Goal: Task Accomplishment & Management: Manage account settings

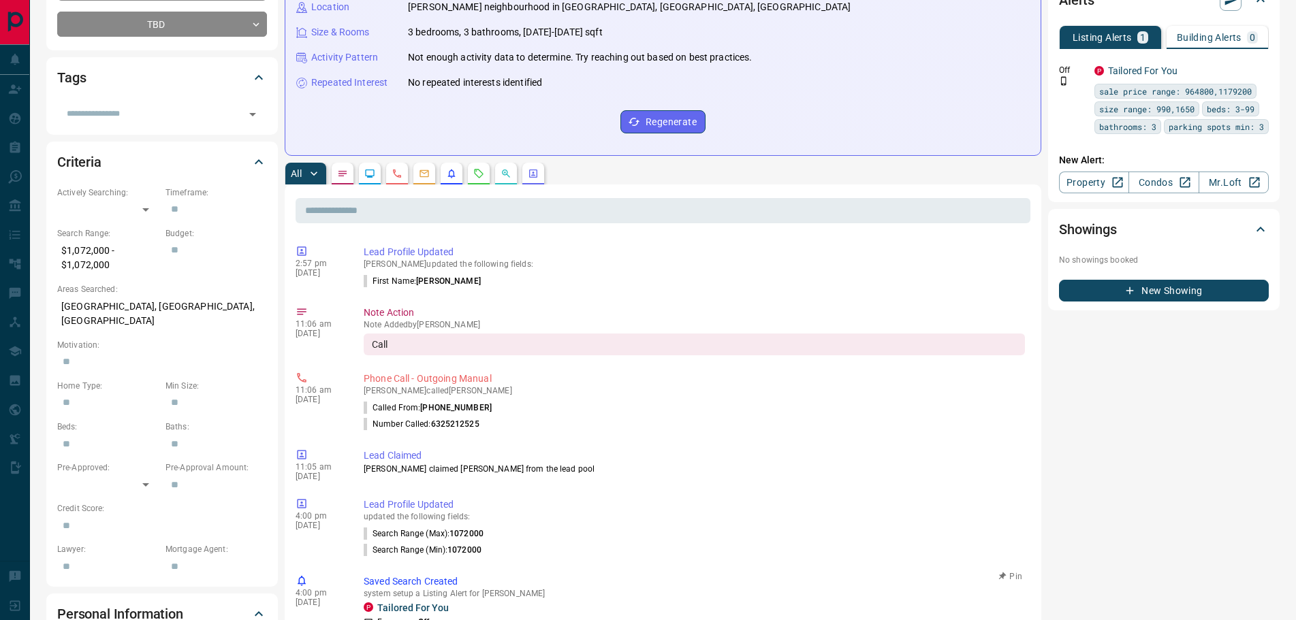
scroll to position [256, 0]
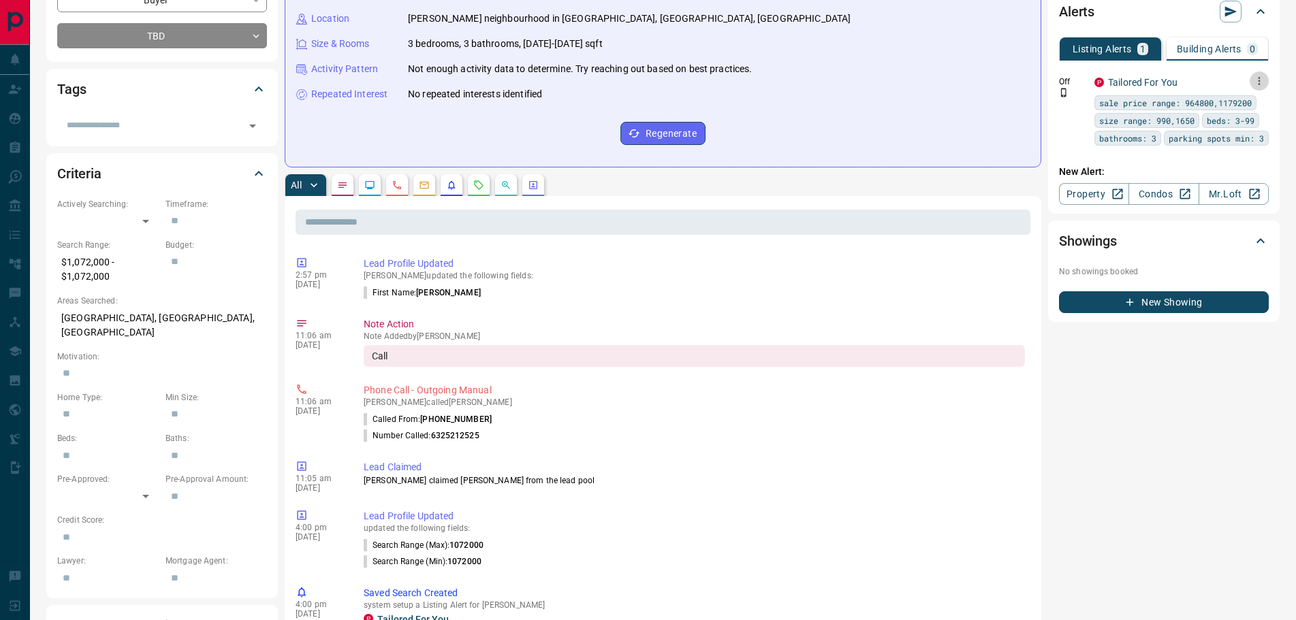
click at [1260, 82] on icon "button" at bounding box center [1259, 81] width 12 height 12
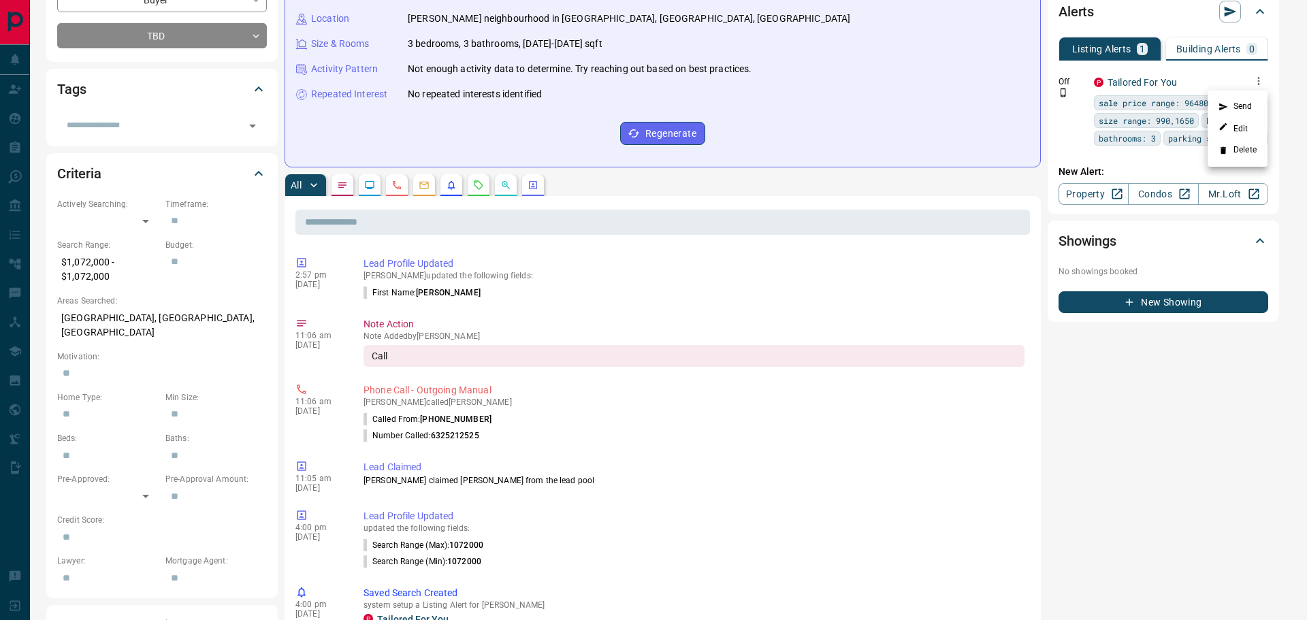
click at [1237, 148] on li "Delete" at bounding box center [1238, 151] width 60 height 22
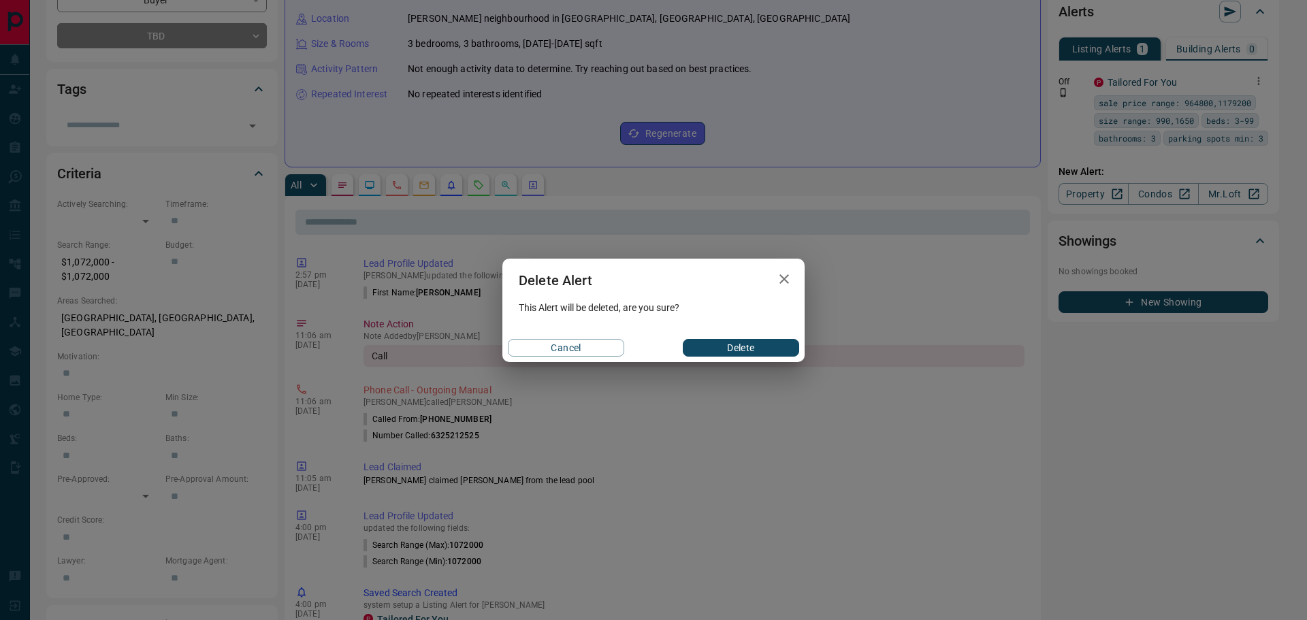
click at [718, 340] on button "Delete" at bounding box center [741, 348] width 116 height 18
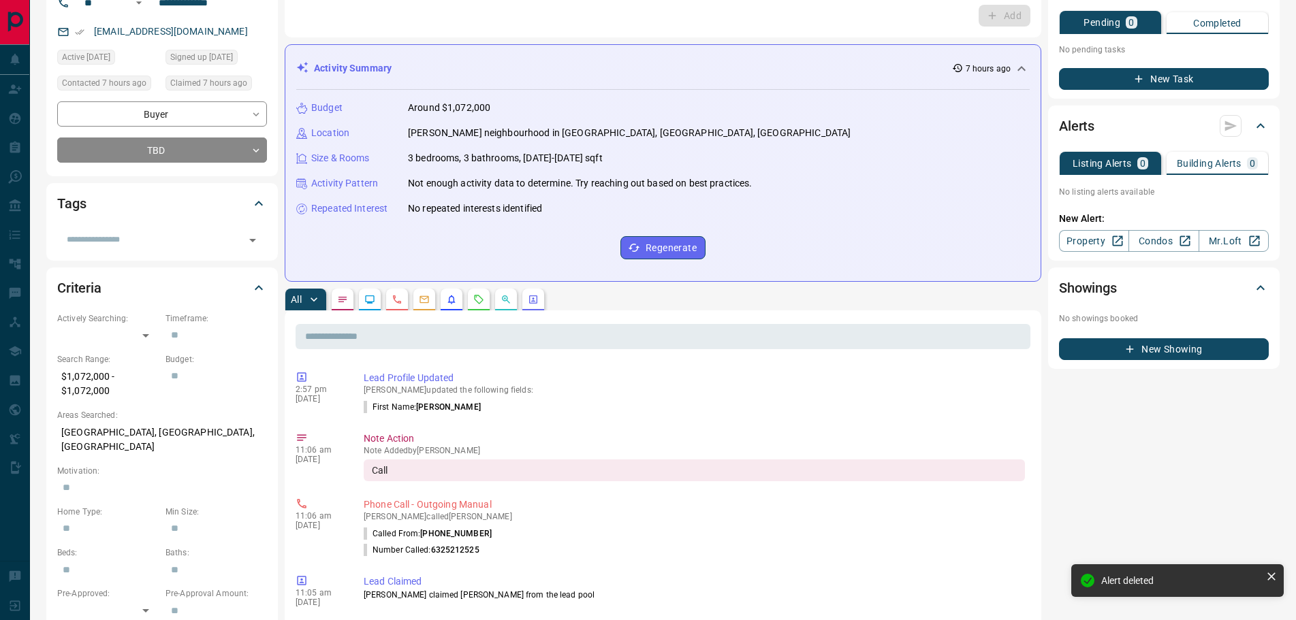
scroll to position [0, 0]
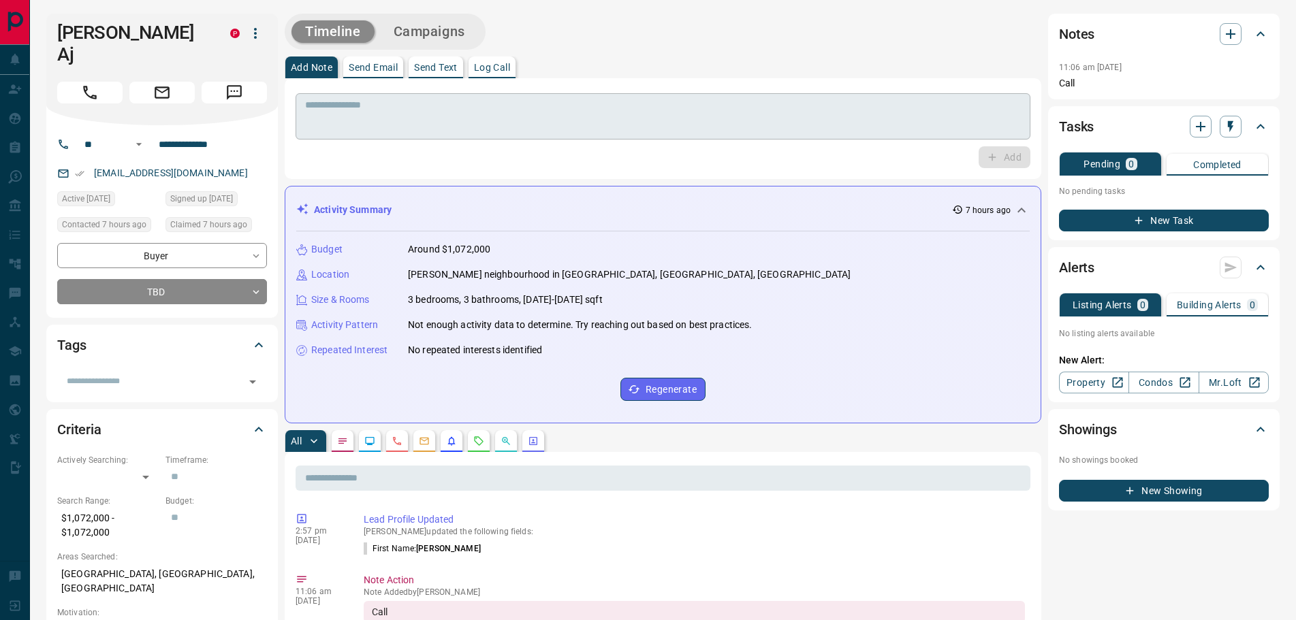
drag, startPoint x: 399, startPoint y: 106, endPoint x: 402, endPoint y: 112, distance: 7.0
click at [399, 109] on textarea at bounding box center [663, 116] width 716 height 35
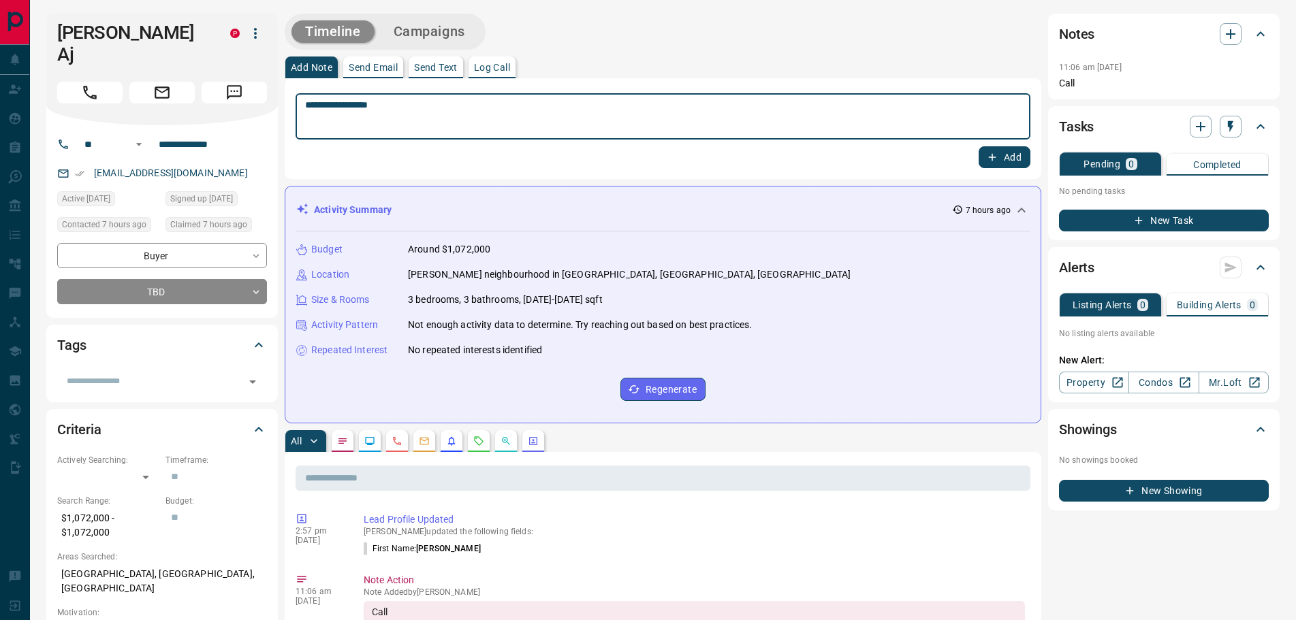
type textarea "**********"
click at [990, 159] on icon "button" at bounding box center [992, 157] width 12 height 12
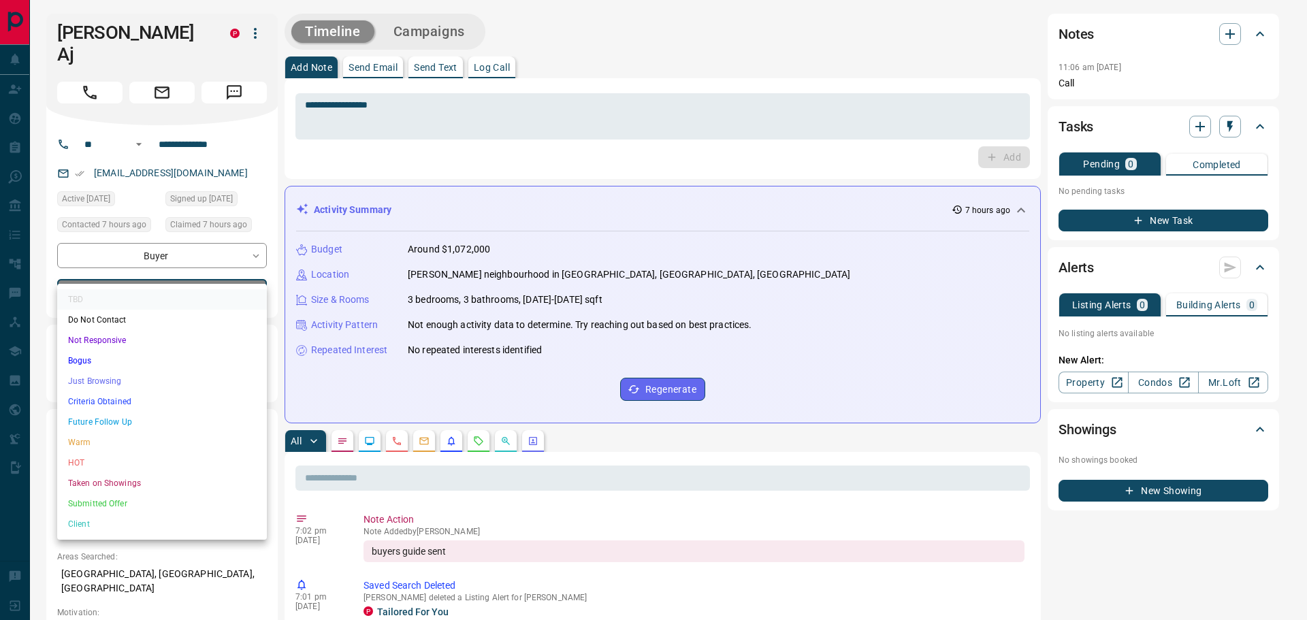
click at [108, 419] on li "Future Follow Up" at bounding box center [162, 422] width 210 height 20
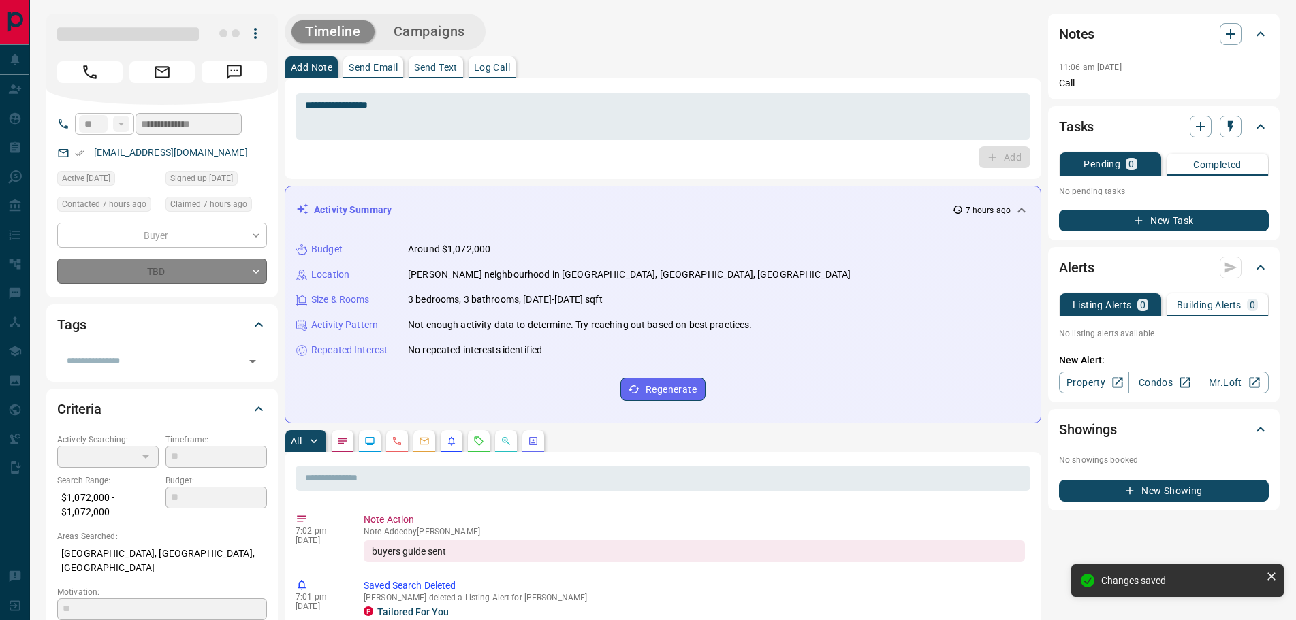
type input "*"
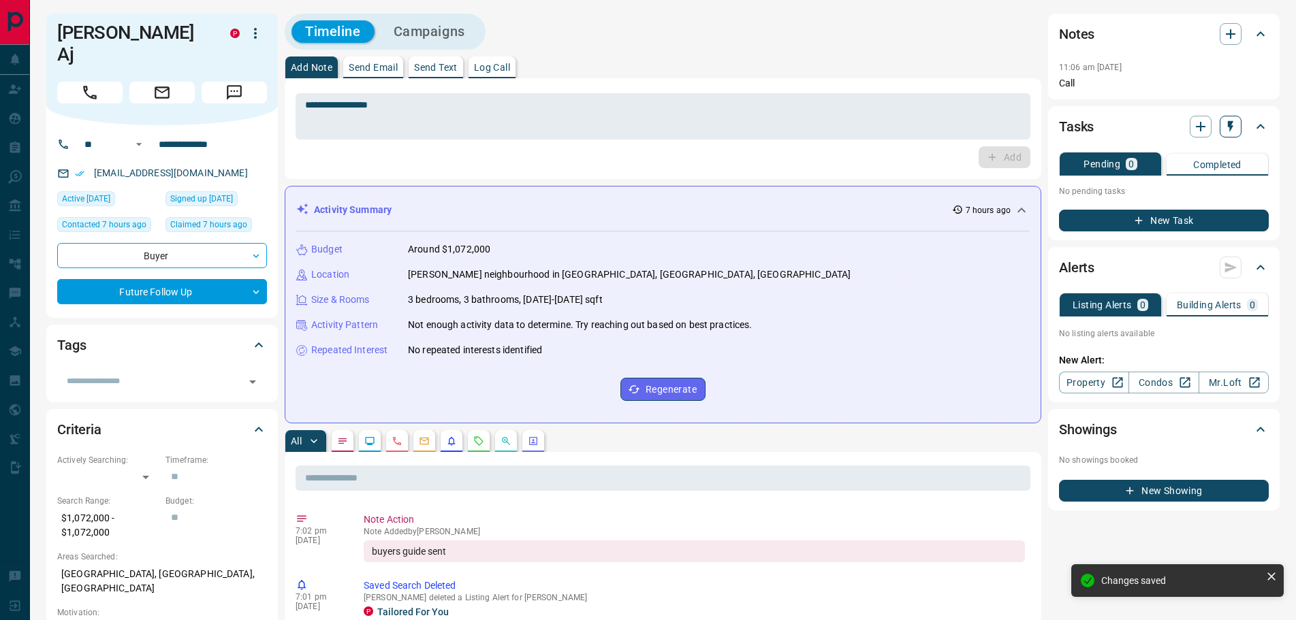
click at [1231, 122] on icon "button" at bounding box center [1230, 127] width 5 height 12
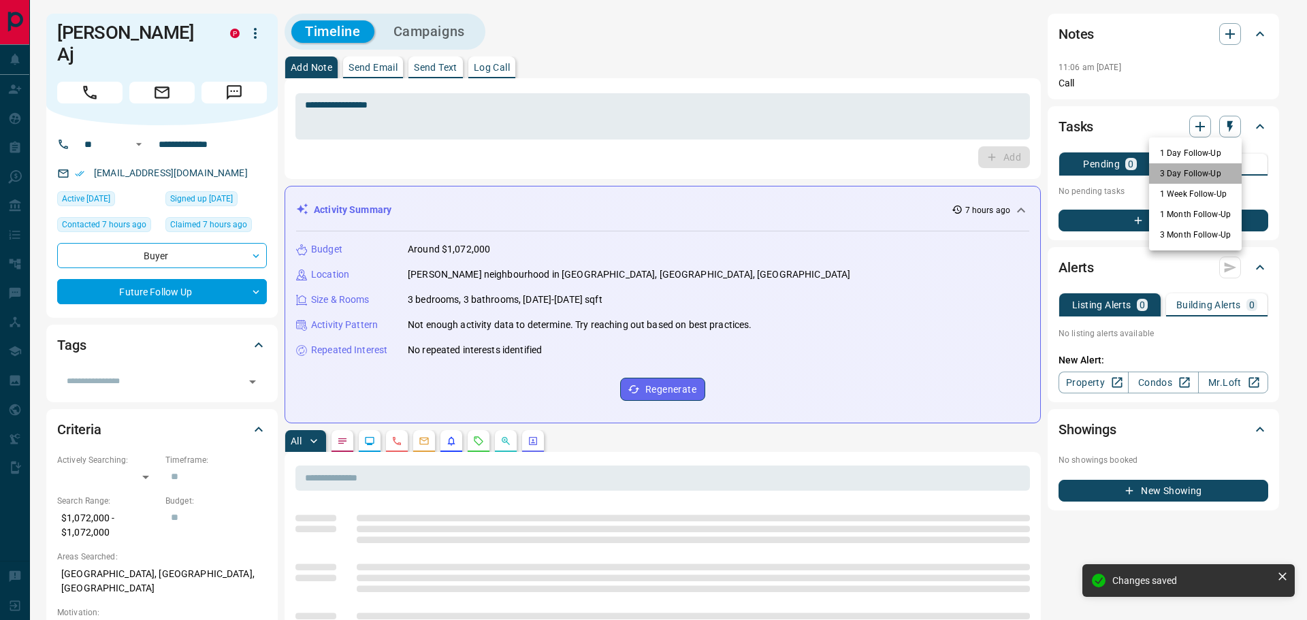
click at [1179, 175] on li "3 Day Follow-Up" at bounding box center [1195, 173] width 93 height 20
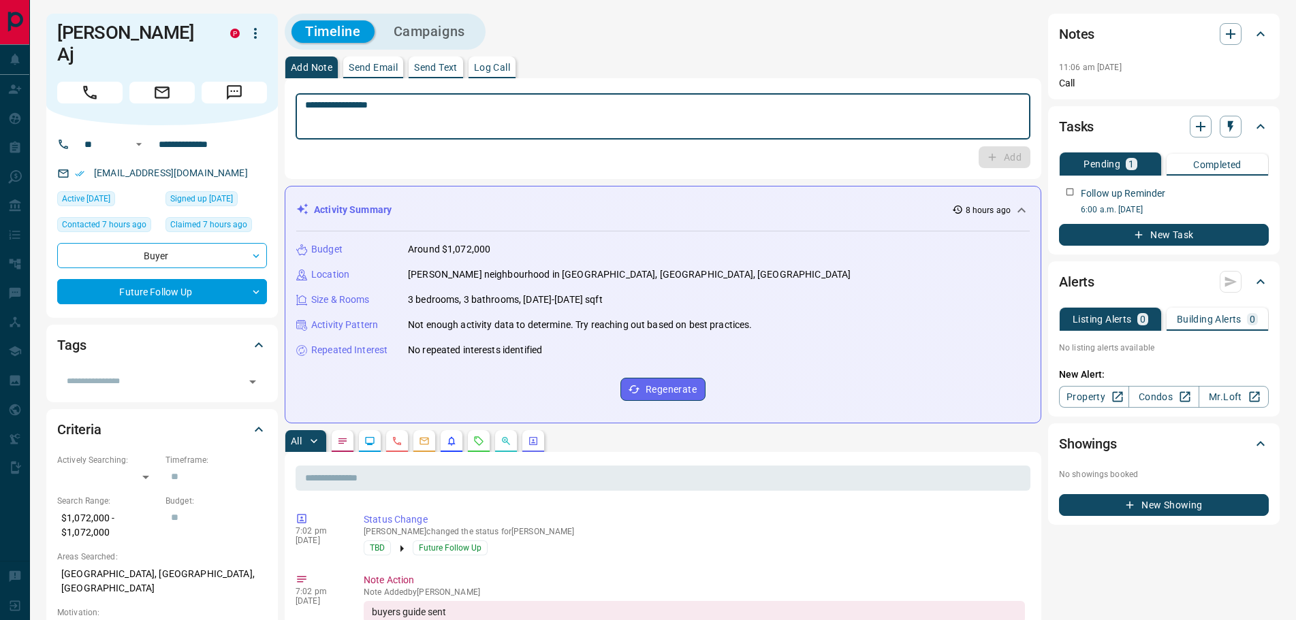
click at [371, 110] on textarea "**********" at bounding box center [663, 116] width 716 height 35
type textarea "********"
click at [1004, 155] on button "Add" at bounding box center [1005, 157] width 52 height 22
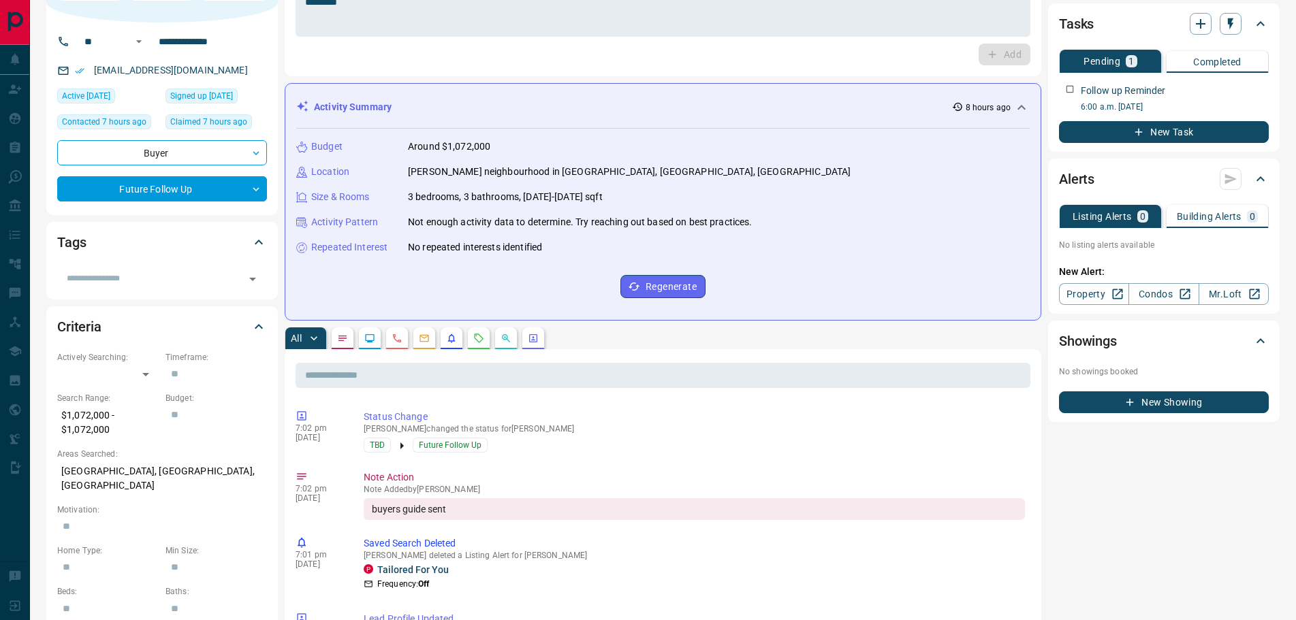
scroll to position [272, 0]
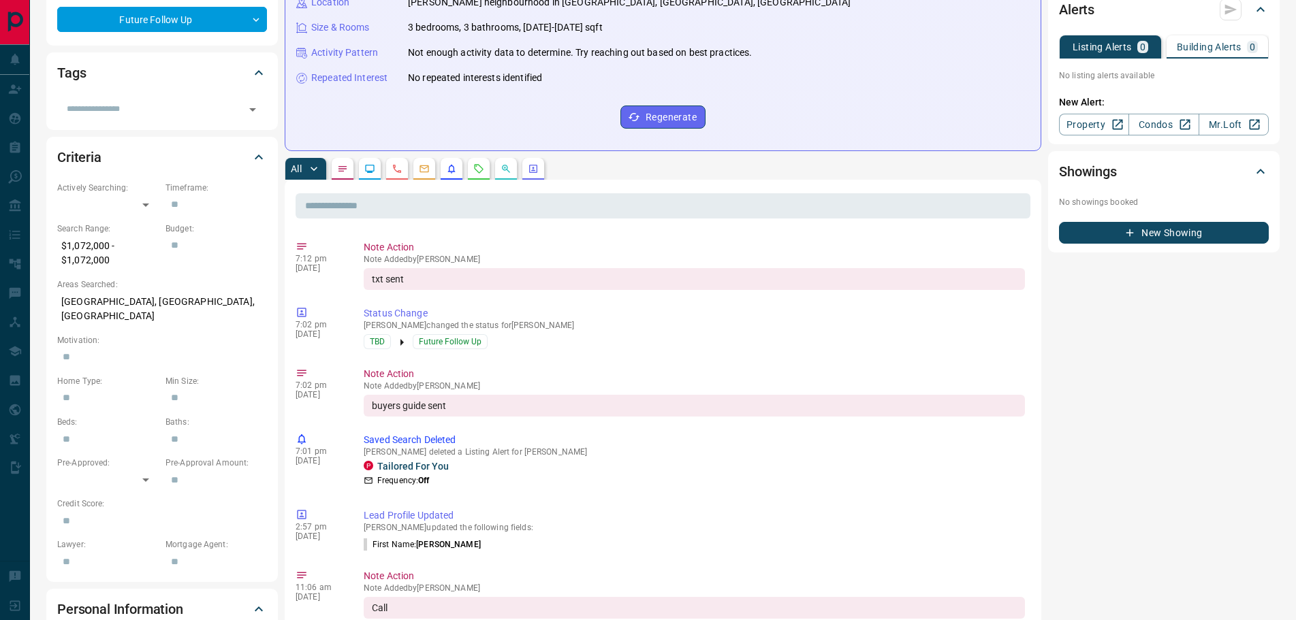
click at [342, 164] on icon "Notes" at bounding box center [342, 168] width 11 height 11
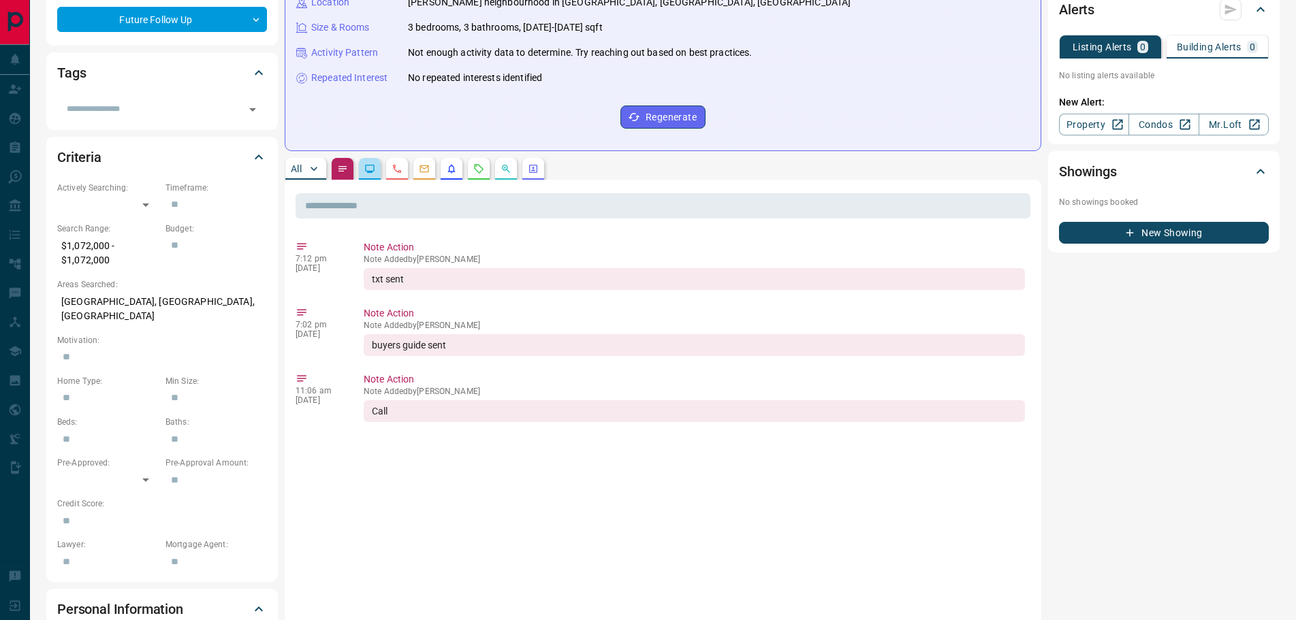
click at [372, 173] on icon "Lead Browsing Activity" at bounding box center [370, 169] width 9 height 8
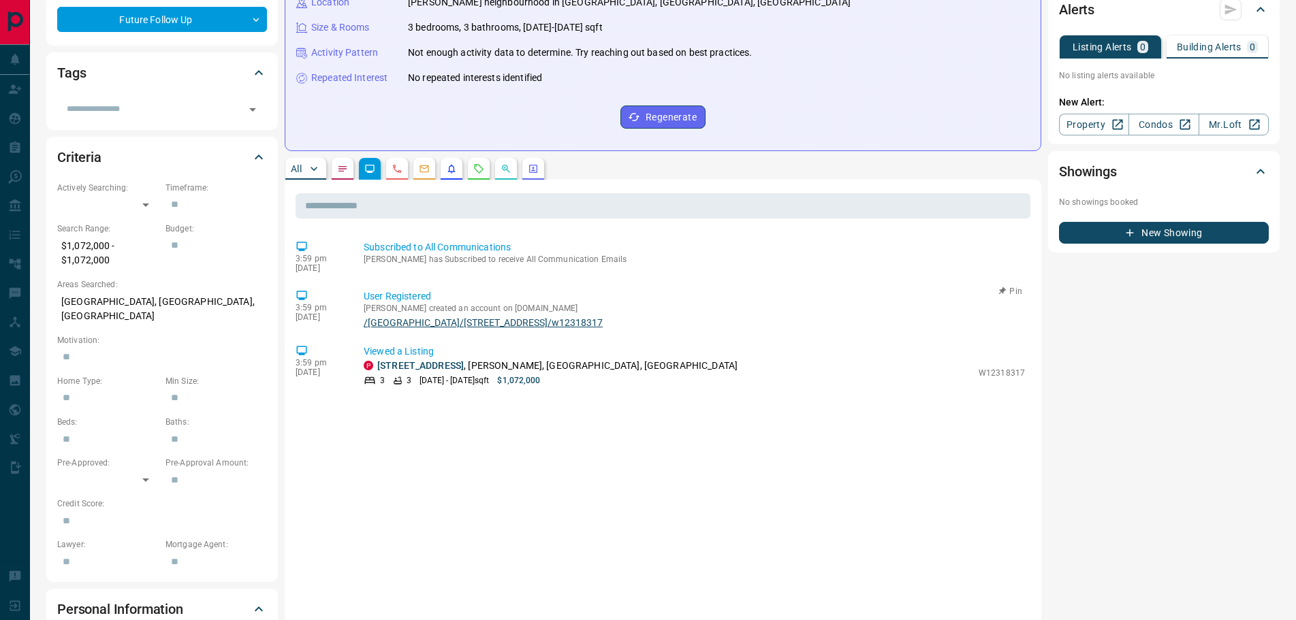
click at [473, 322] on link "/[GEOGRAPHIC_DATA]/[STREET_ADDRESS]/w12318317" at bounding box center [694, 322] width 661 height 11
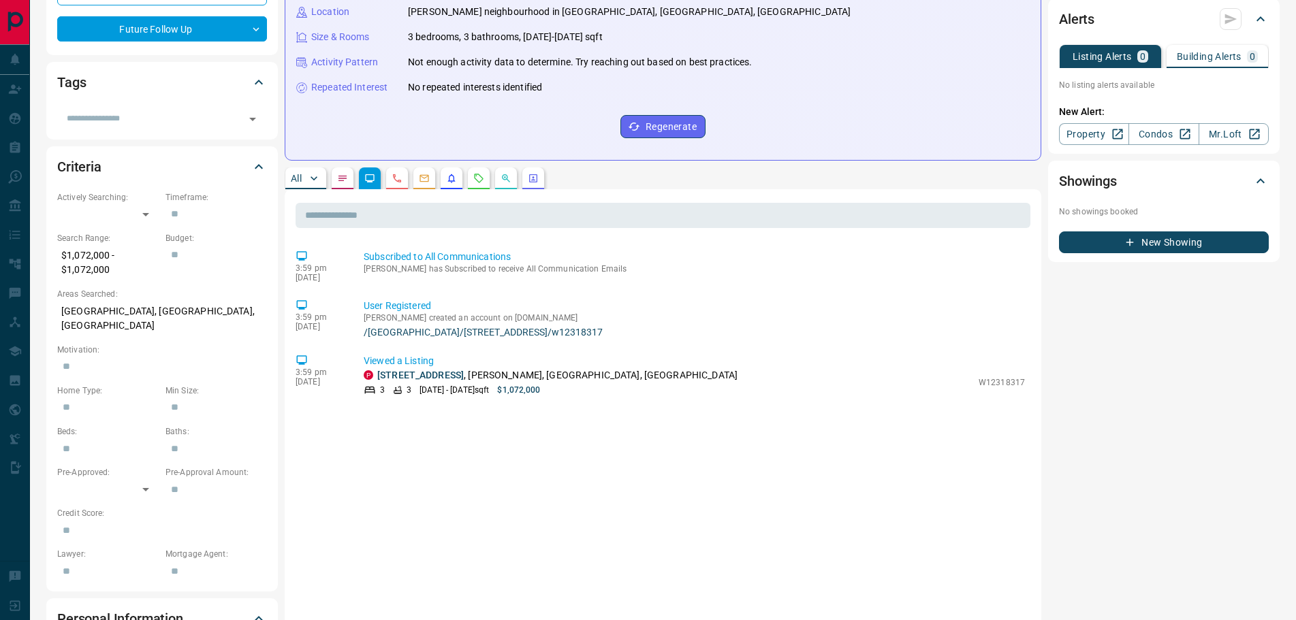
scroll to position [68, 0]
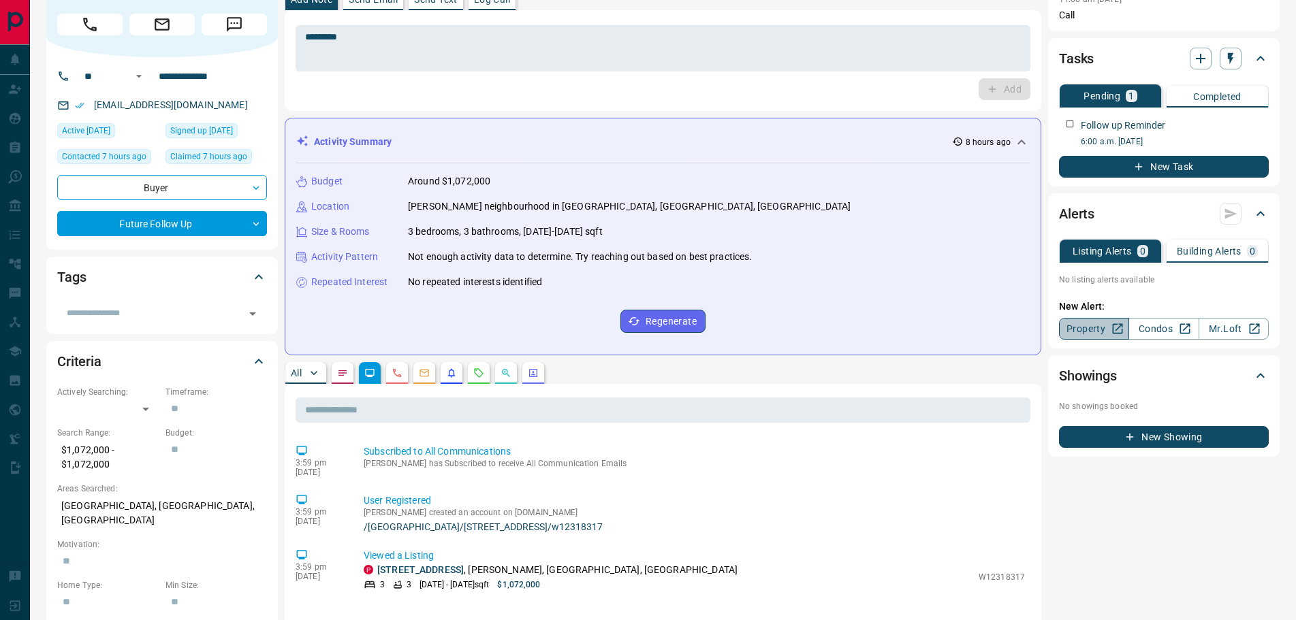
click at [1092, 328] on link "Property" at bounding box center [1094, 329] width 70 height 22
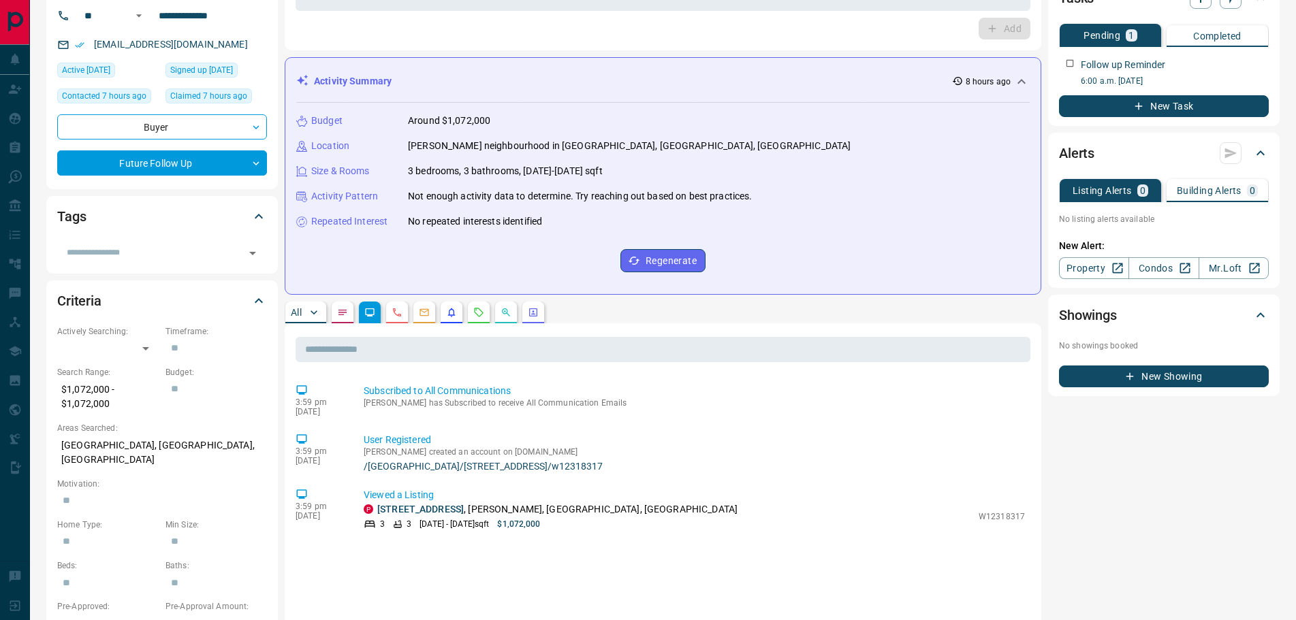
scroll to position [204, 0]
